Goal: Transaction & Acquisition: Purchase product/service

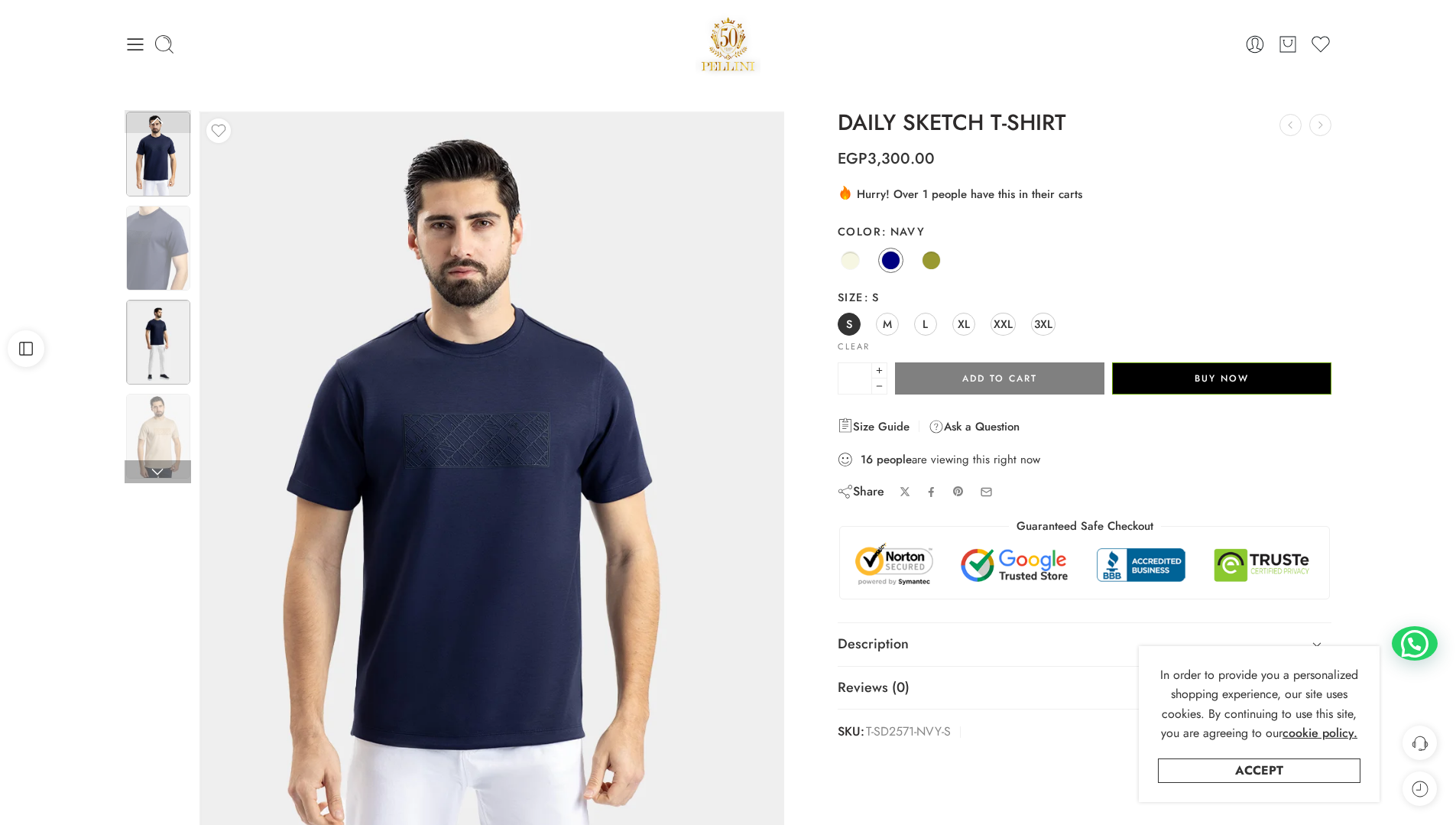
click at [150, 343] on img at bounding box center [157, 342] width 64 height 85
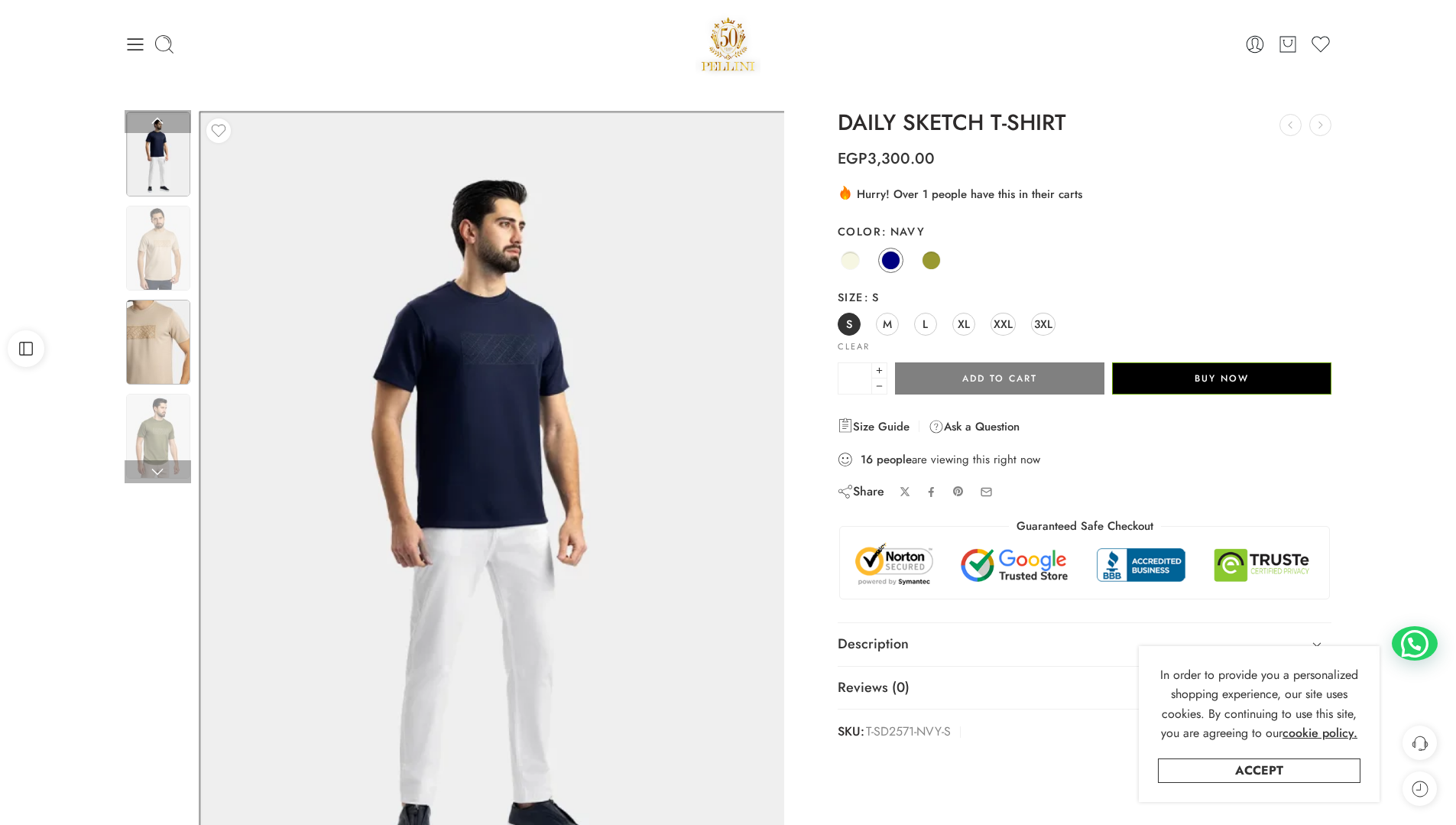
click at [142, 391] on div at bounding box center [158, 299] width 67 height 755
click at [162, 282] on img at bounding box center [157, 248] width 64 height 85
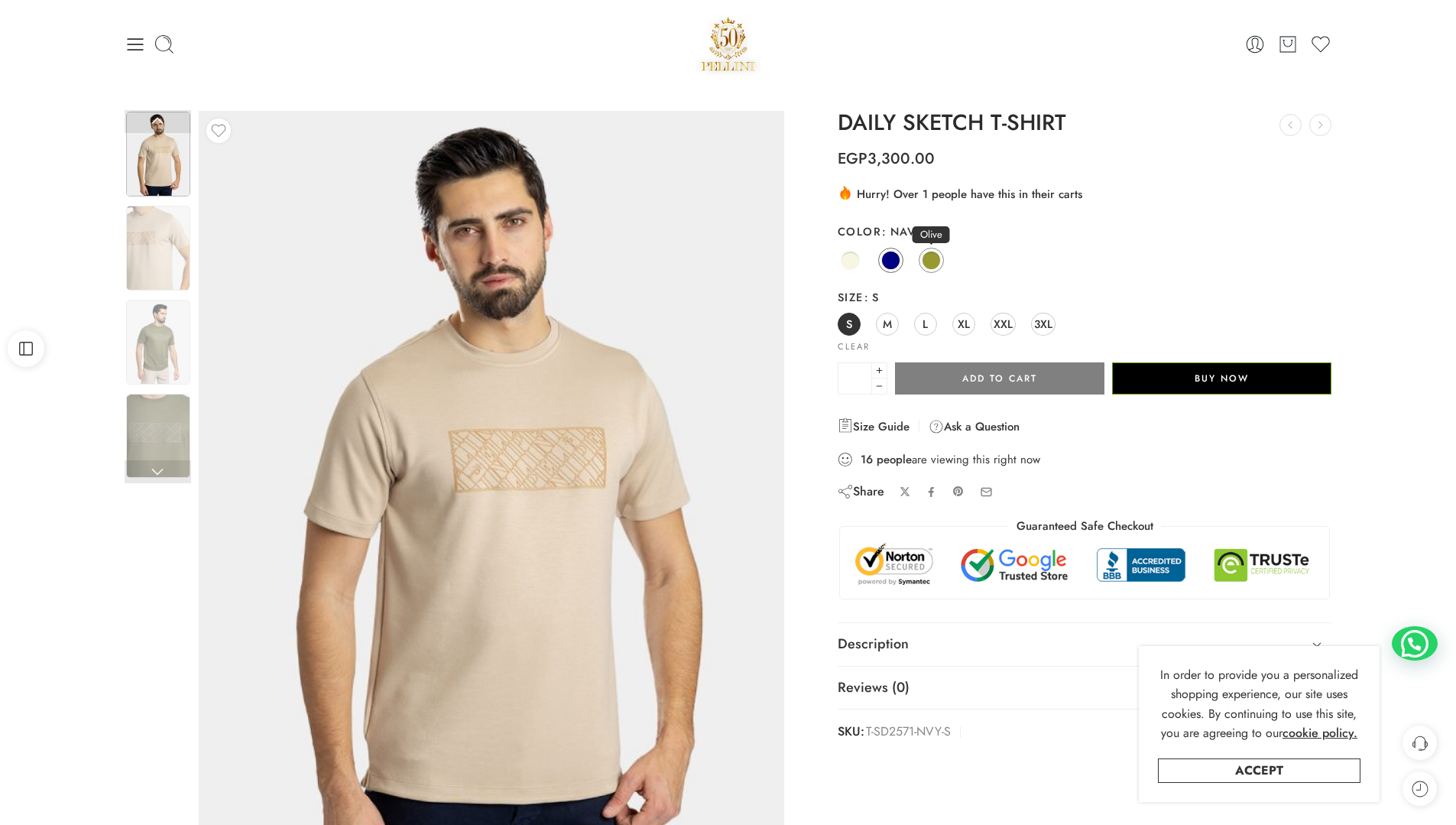
click at [924, 270] on link "Olive" at bounding box center [931, 260] width 25 height 25
click at [885, 329] on span "M" at bounding box center [887, 323] width 9 height 21
click at [905, 249] on div "Beige Navy Olive" at bounding box center [1085, 261] width 495 height 30
click at [894, 257] on span at bounding box center [890, 260] width 19 height 19
click at [889, 319] on span "M" at bounding box center [887, 323] width 9 height 21
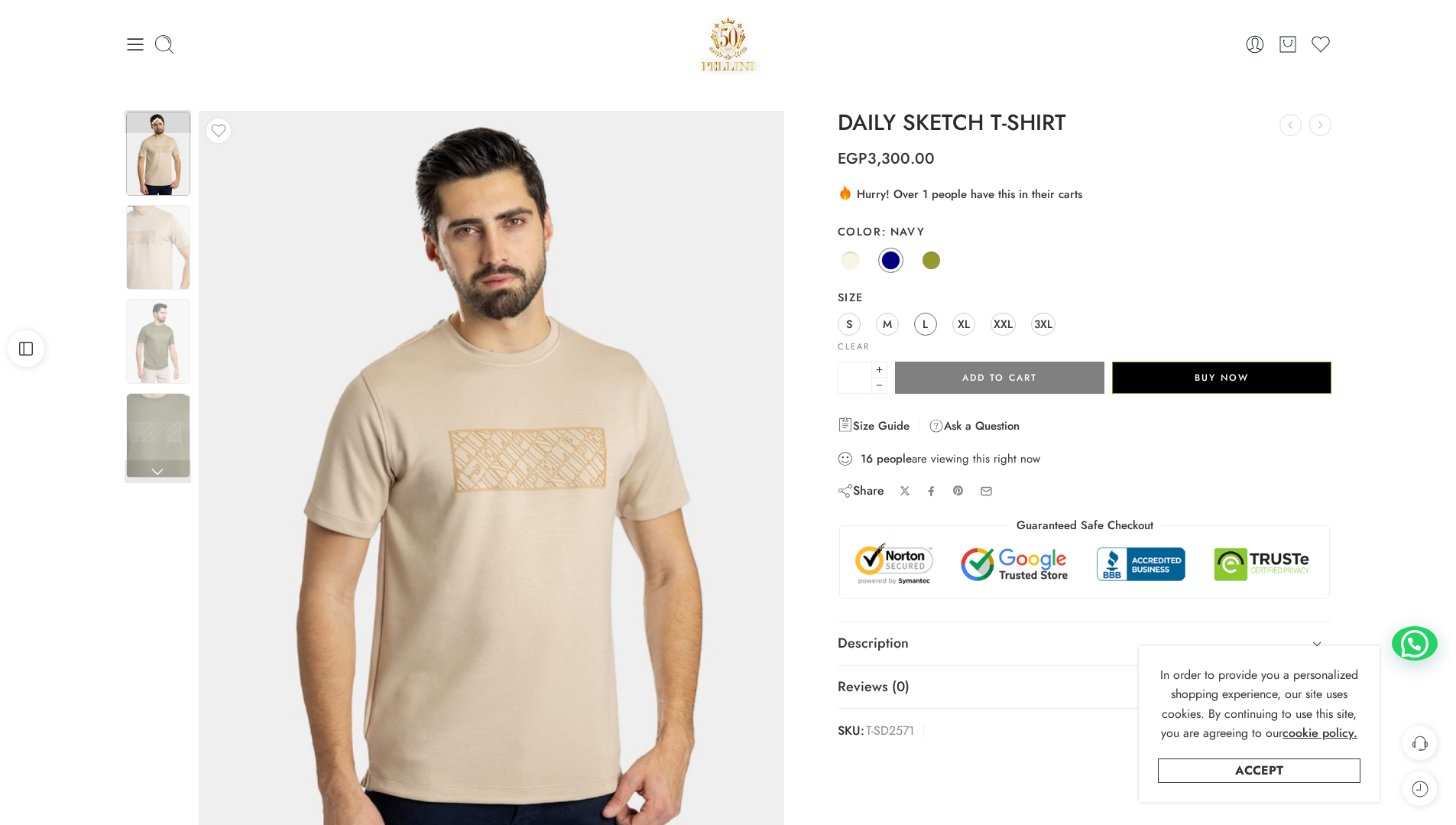
click at [925, 329] on span "L" at bounding box center [925, 323] width 5 height 21
click at [970, 323] on link "XL" at bounding box center [964, 324] width 23 height 23
click at [931, 264] on span at bounding box center [931, 260] width 19 height 19
